Goal: Find contact information: Find contact information

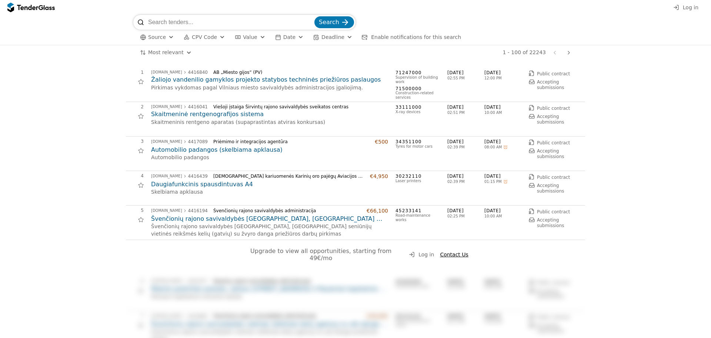
click at [372, 255] on span "Upgrade to view all opportunities, starting from 49€/mo" at bounding box center [321, 254] width 143 height 14
click at [477, 249] on div "Upgrade to view all opportunities, starting from 49€/mo Log in Contact Us" at bounding box center [355, 258] width 459 height 36
click at [446, 251] on span "Contact Us" at bounding box center [454, 254] width 28 height 6
click at [167, 112] on h2 "Skaitmeninė rentgenografijos sistema" at bounding box center [269, 114] width 237 height 8
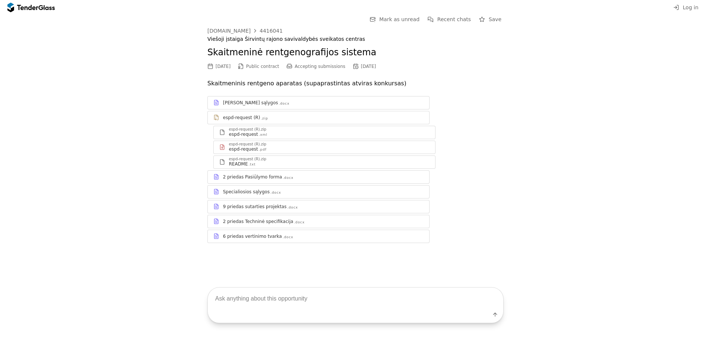
click at [41, 8] on div at bounding box center [41, 7] width 5 height 5
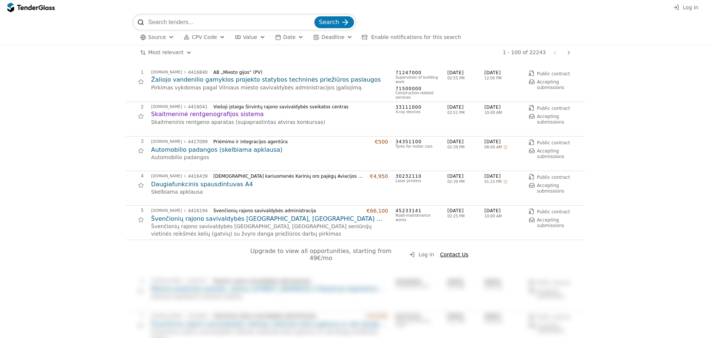
click at [680, 10] on div at bounding box center [676, 7] width 21 height 21
click at [35, 13] on div "Log in" at bounding box center [355, 7] width 711 height 15
click at [49, 9] on div at bounding box center [49, 7] width 11 height 5
